Goal: Transaction & Acquisition: Purchase product/service

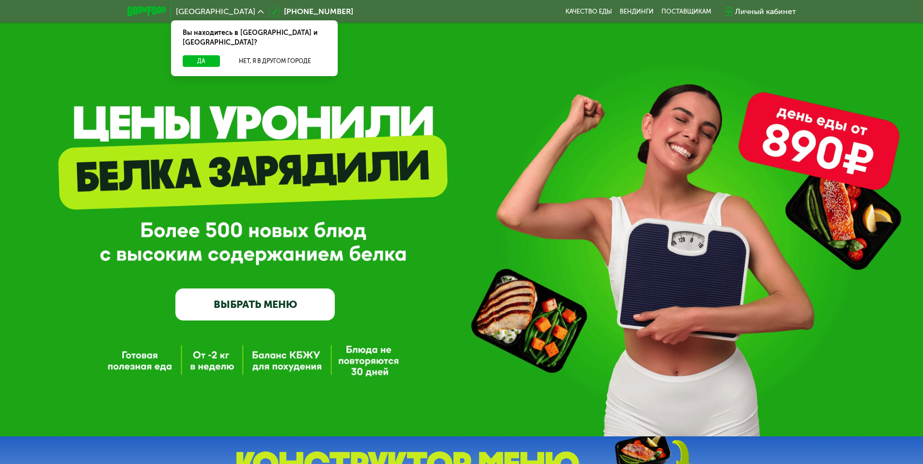
click at [765, 13] on div "Личный кабинет" at bounding box center [765, 12] width 61 height 12
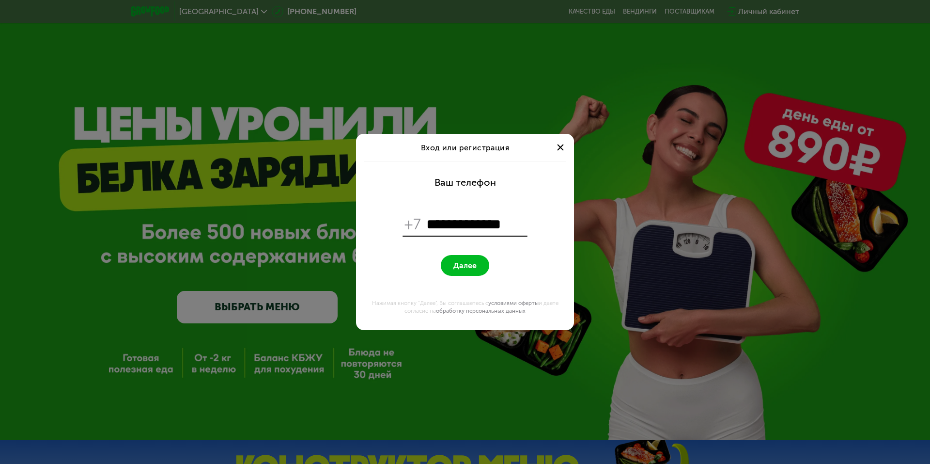
type input "**********"
click at [479, 258] on button "Далее" at bounding box center [465, 265] width 48 height 21
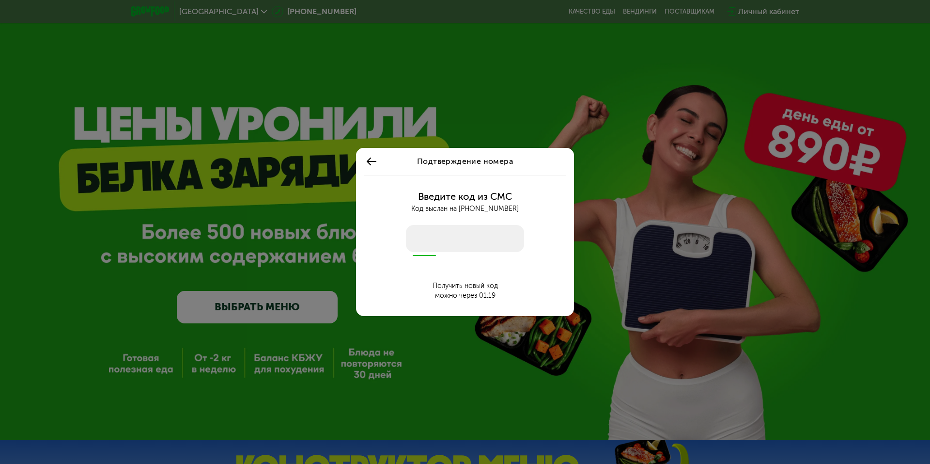
click at [457, 242] on input "number" at bounding box center [465, 238] width 118 height 27
type input "****"
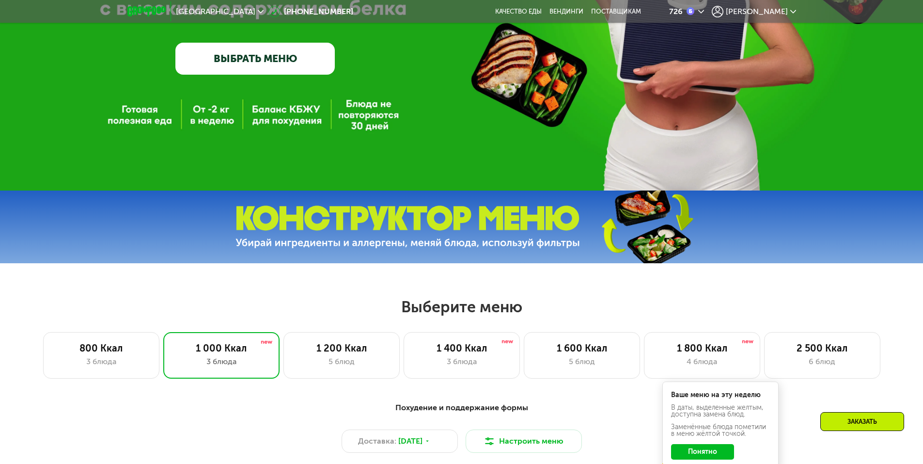
scroll to position [339, 0]
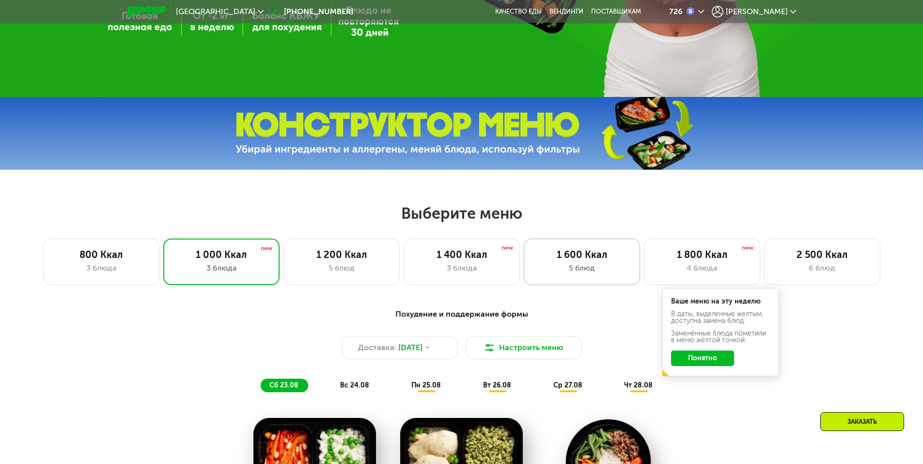
click at [600, 267] on div "5 блюд" at bounding box center [582, 268] width 96 height 12
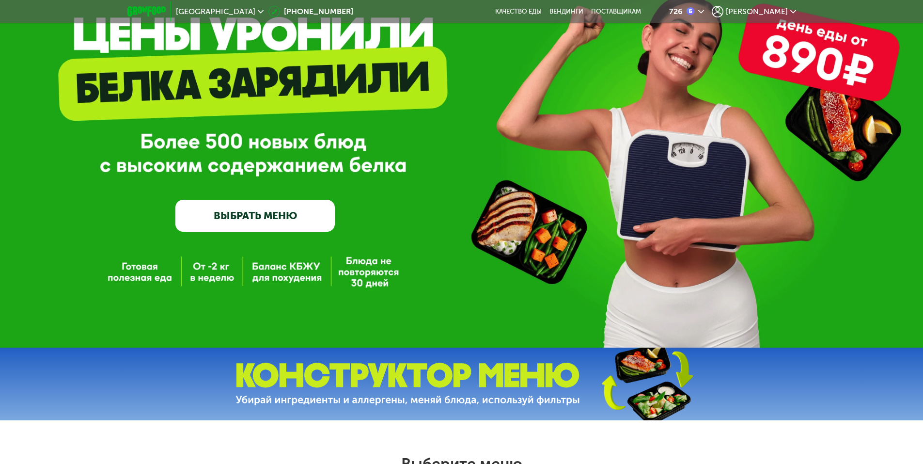
scroll to position [48, 0]
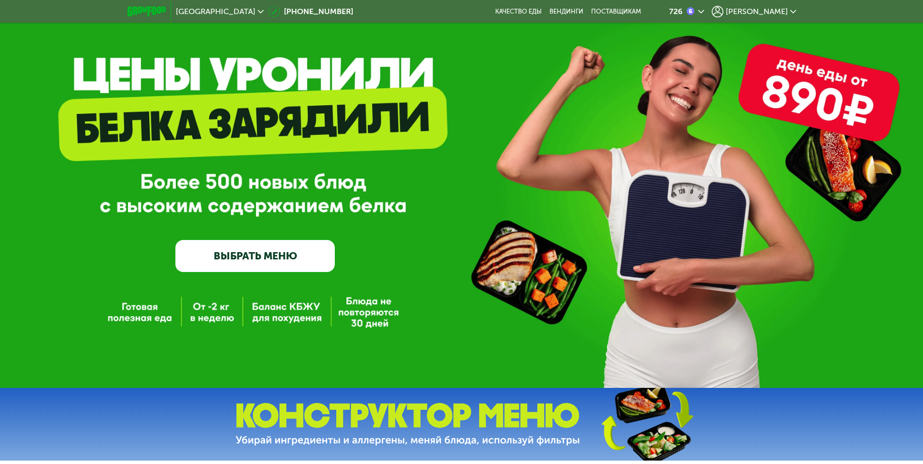
click at [286, 262] on link "ВЫБРАТЬ МЕНЮ" at bounding box center [254, 256] width 159 height 32
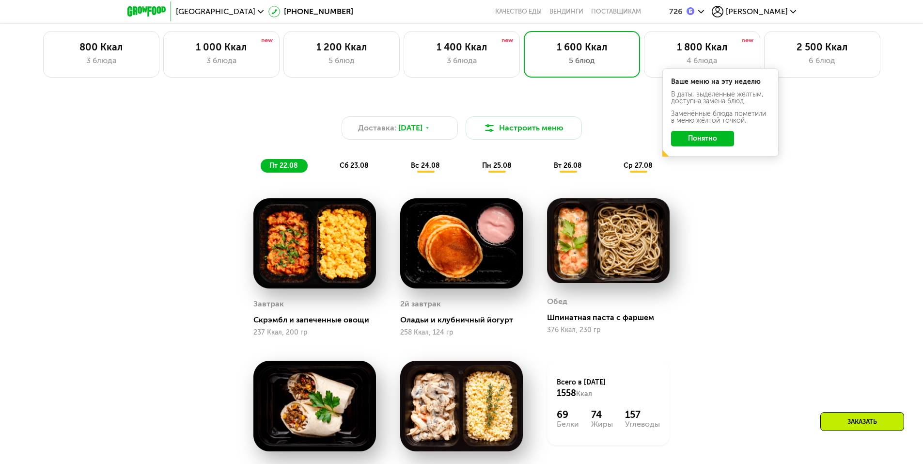
scroll to position [475, 0]
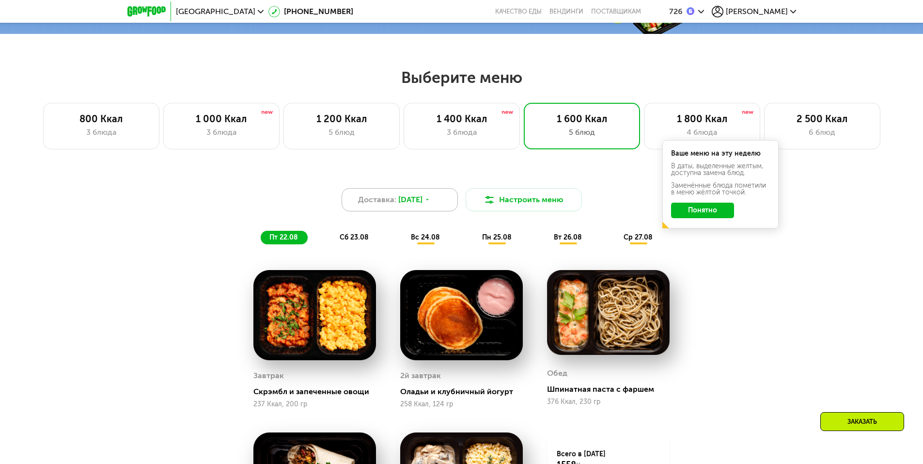
click at [440, 206] on div "Доставка: 22 авг, пт" at bounding box center [399, 199] width 116 height 23
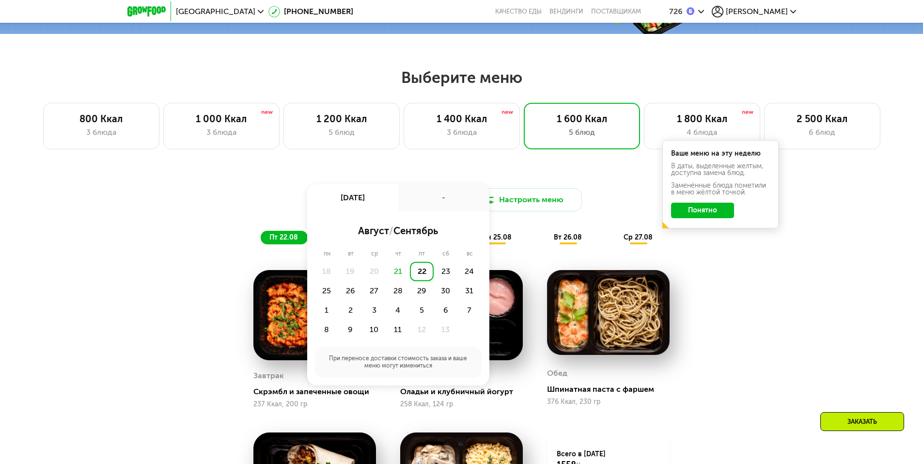
click at [426, 270] on div "22" at bounding box center [422, 271] width 24 height 19
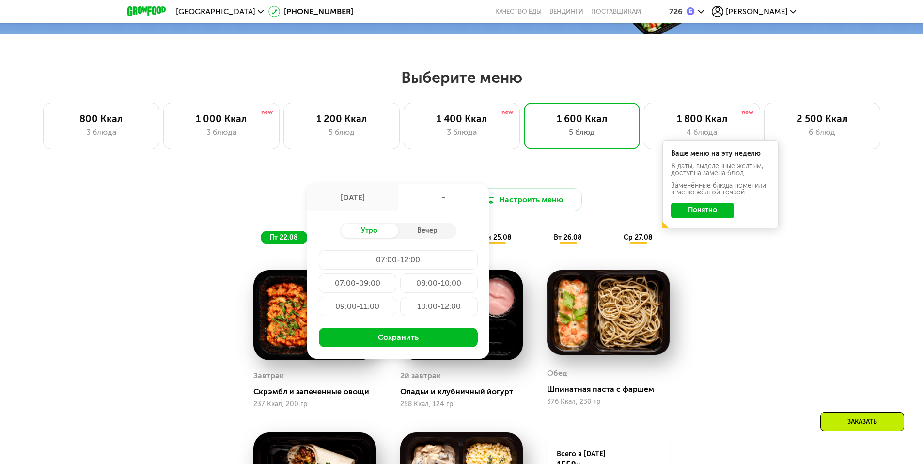
click at [440, 307] on div "10:00-12:00" at bounding box center [438, 305] width 77 height 19
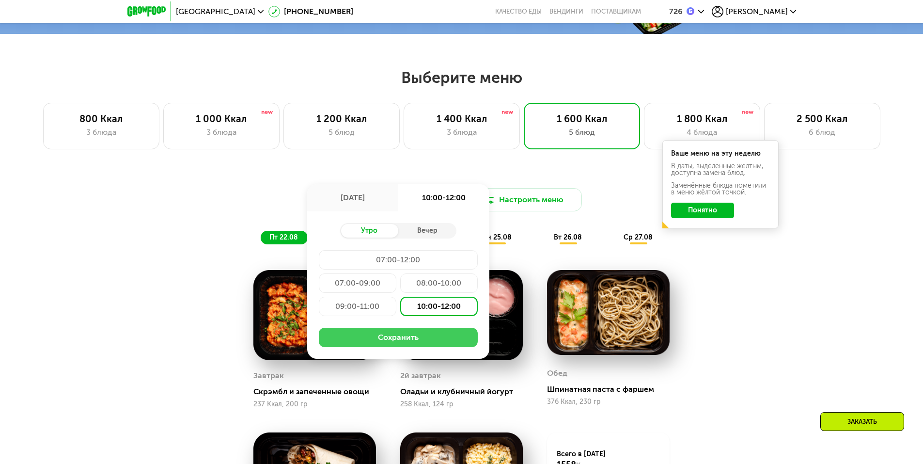
click at [437, 339] on button "Сохранить" at bounding box center [398, 336] width 159 height 19
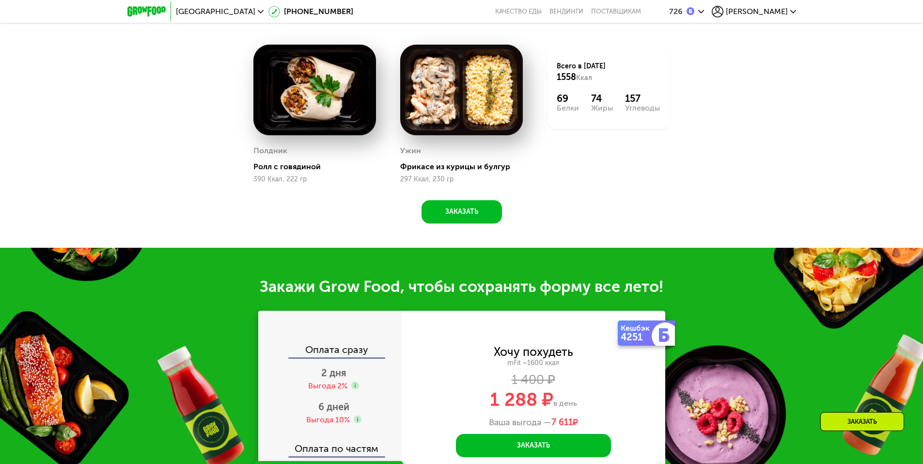
scroll to position [959, 0]
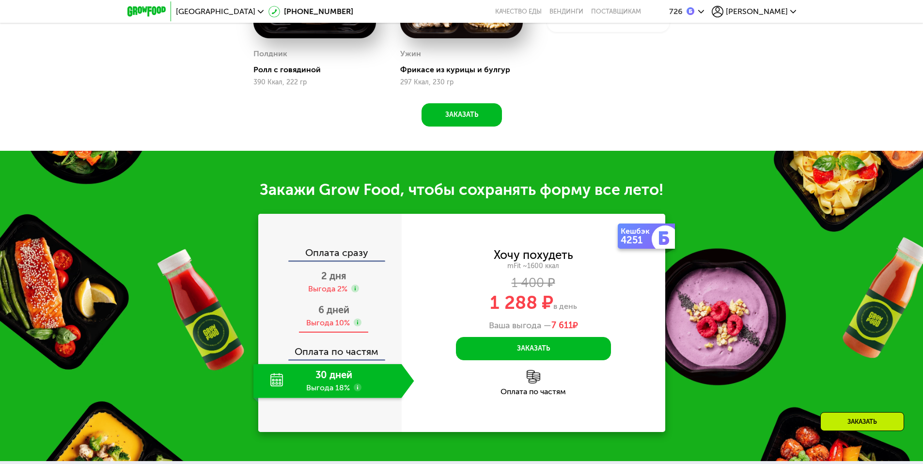
click at [335, 320] on div "6 дней Выгода 10%" at bounding box center [333, 316] width 161 height 34
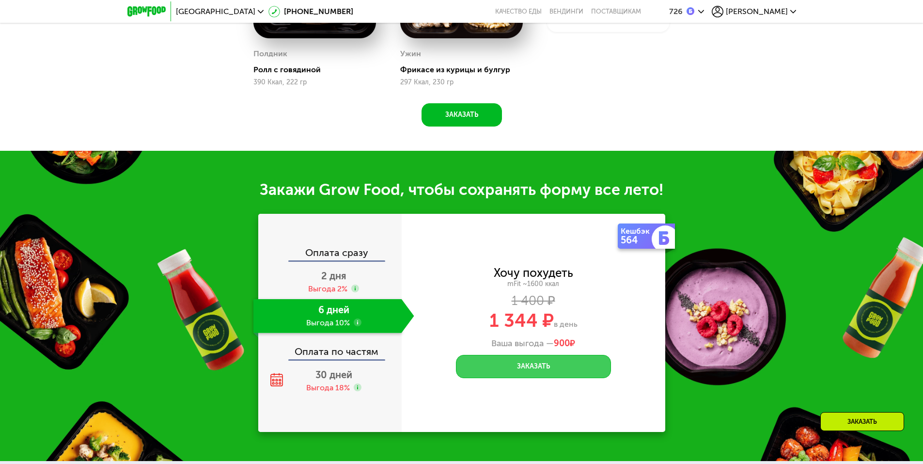
click at [539, 375] on button "Заказать" at bounding box center [533, 366] width 155 height 23
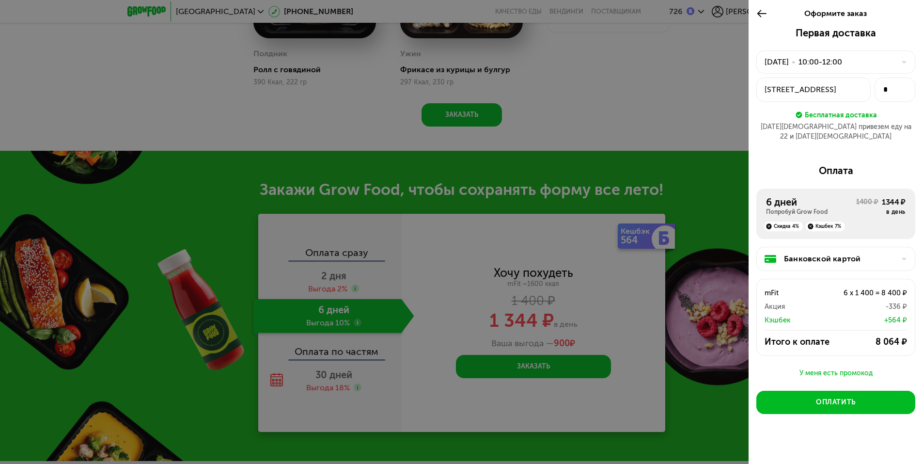
click at [837, 255] on div "Банковской картой" at bounding box center [835, 259] width 159 height 24
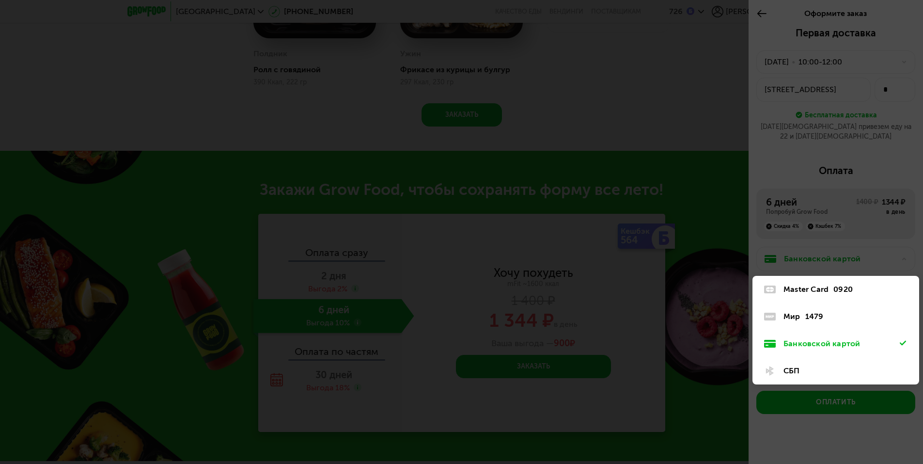
click at [795, 310] on div "Мир" at bounding box center [791, 316] width 17 height 12
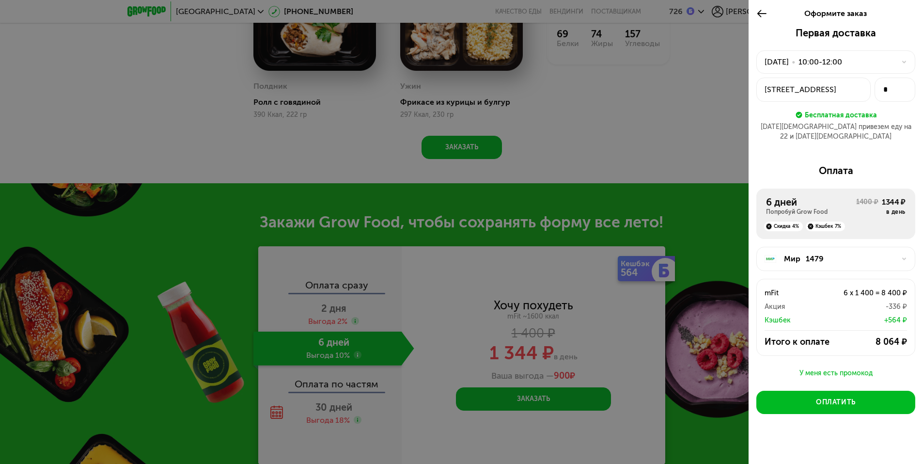
scroll to position [911, 0]
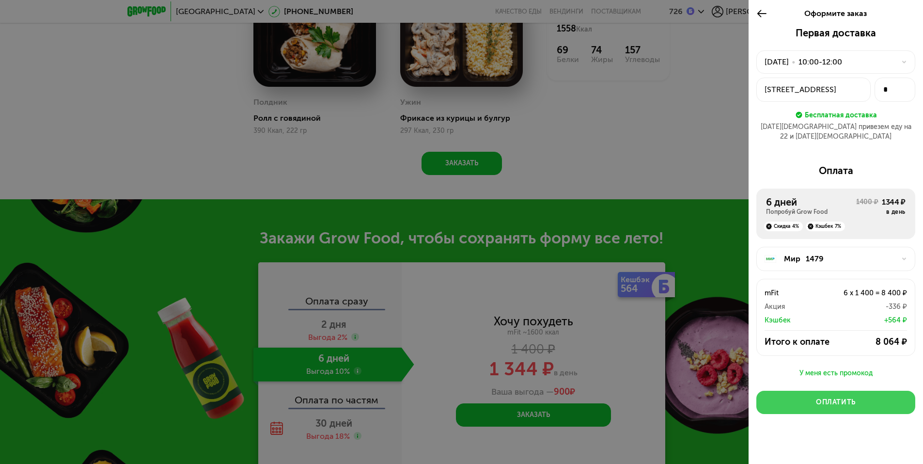
click at [846, 397] on div "Оплатить" at bounding box center [836, 402] width 40 height 10
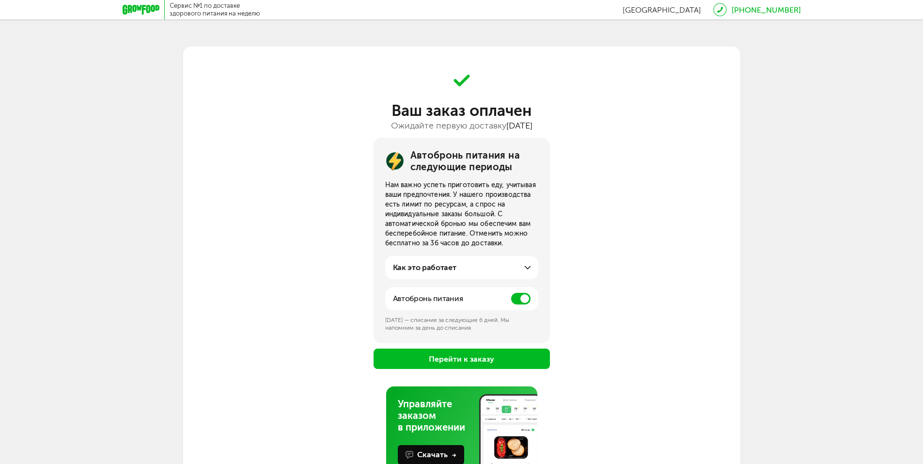
click at [519, 299] on span at bounding box center [520, 299] width 19 height 12
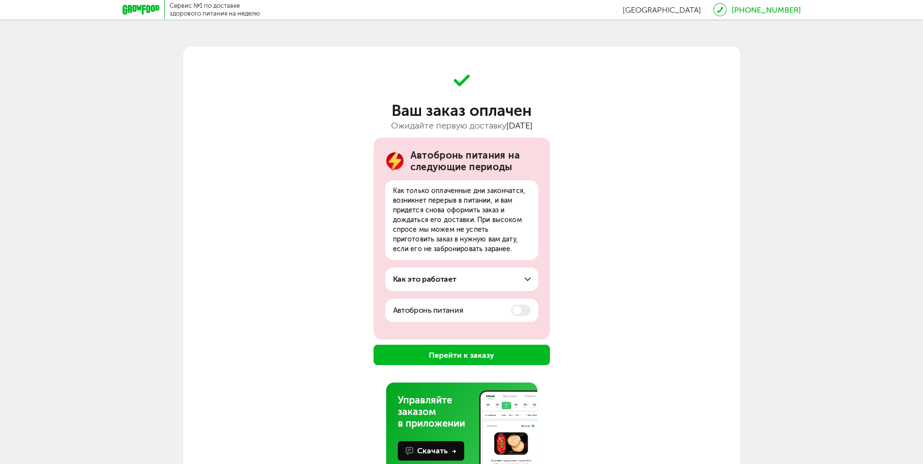
click at [475, 354] on button "Перейти к заказу" at bounding box center [461, 354] width 176 height 20
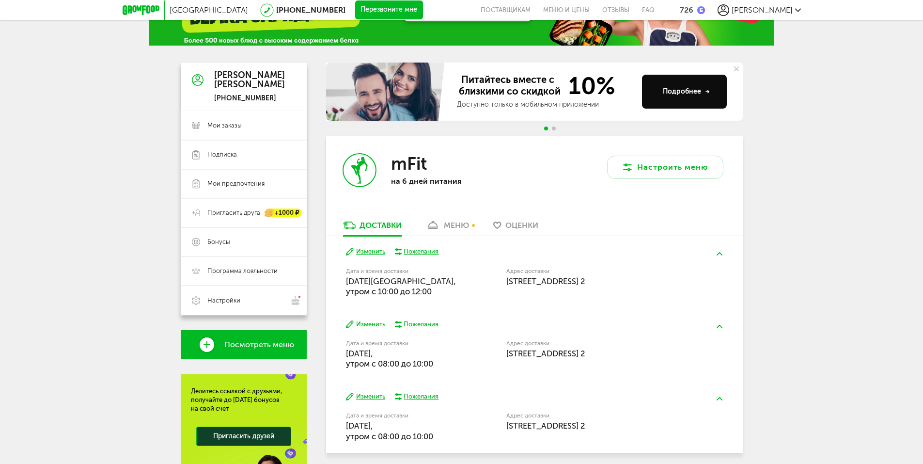
scroll to position [97, 0]
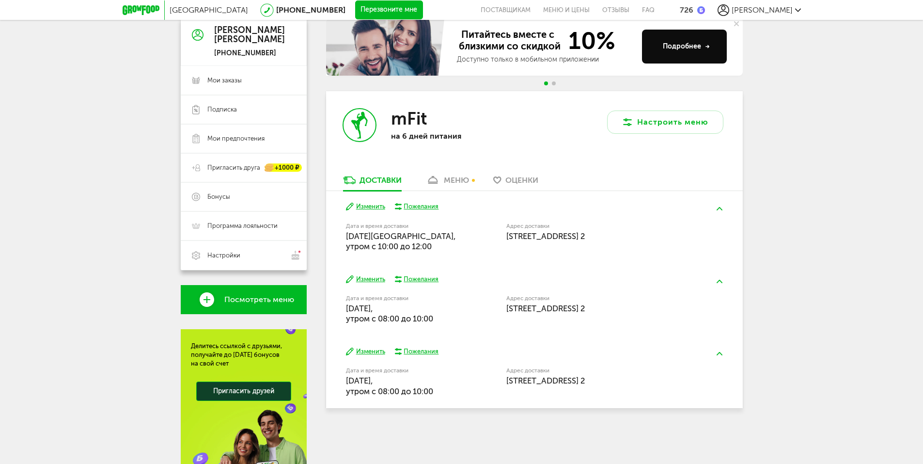
click at [380, 279] on button "Изменить" at bounding box center [365, 279] width 39 height 9
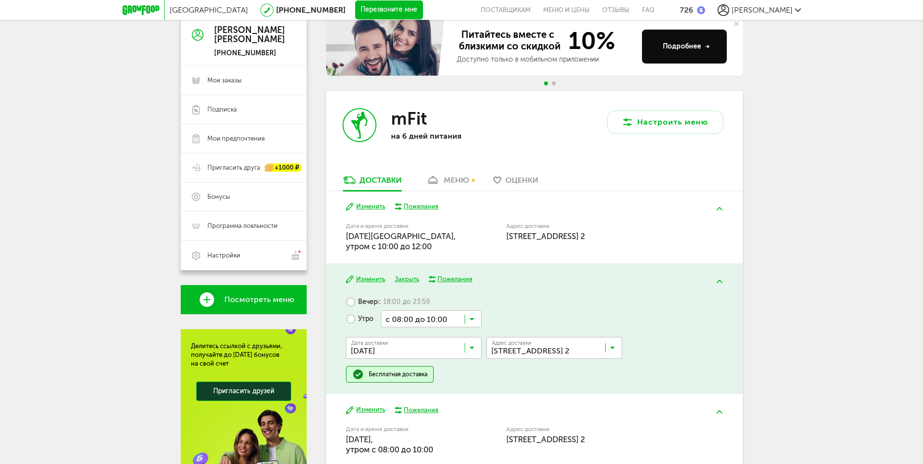
click at [451, 319] on input "Search for option" at bounding box center [431, 318] width 101 height 16
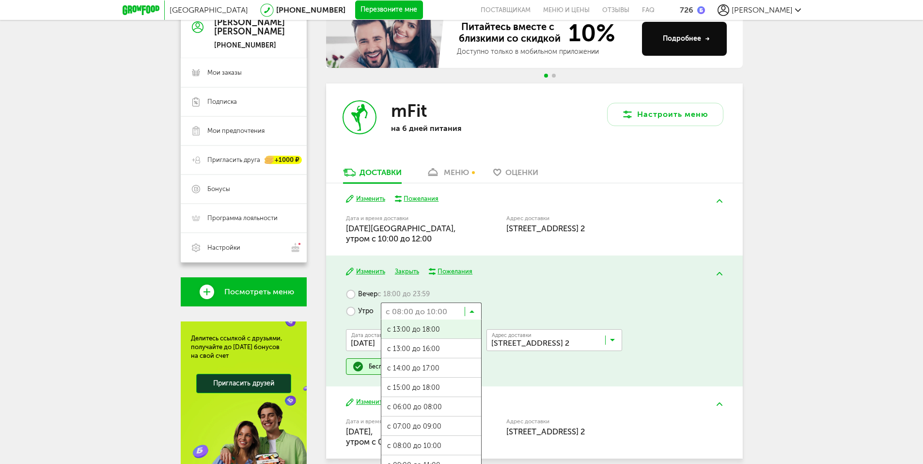
scroll to position [145, 0]
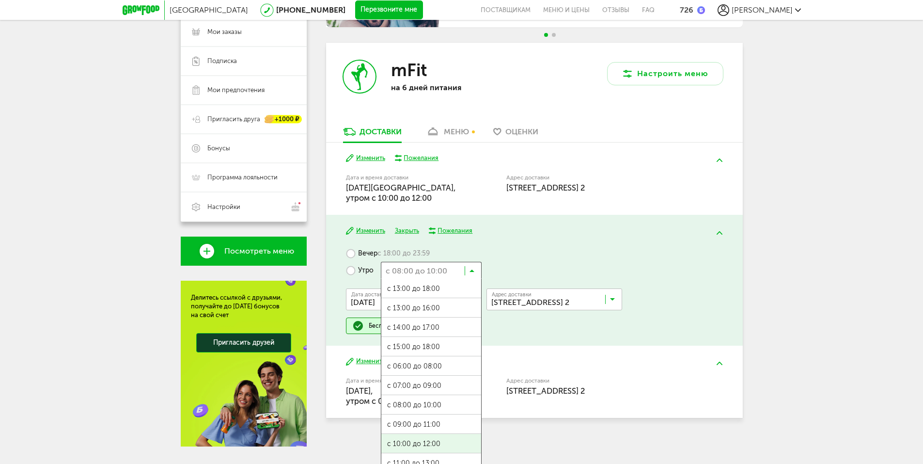
click at [432, 444] on ul "с 07:00 до 12:00 с 13:00 до 18:00 с 13:00 до 16:00 с 14:00 до 17:00 с 15:00 до …" at bounding box center [431, 375] width 101 height 194
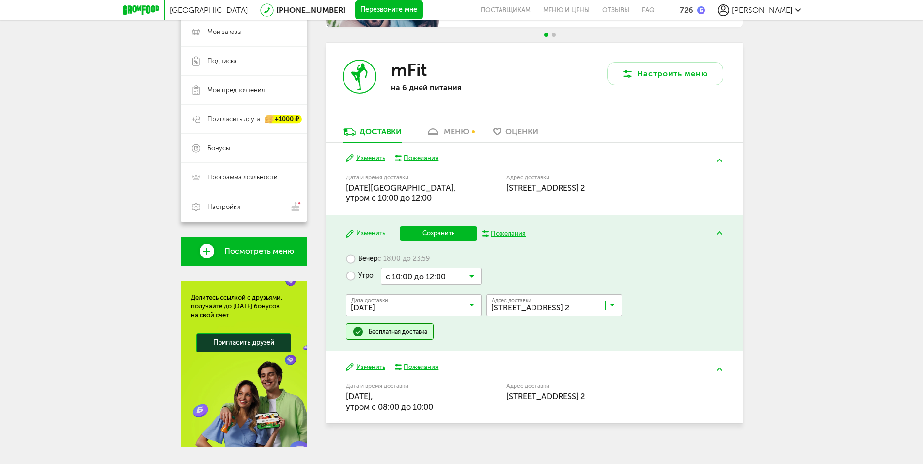
click at [447, 234] on button "Сохранить" at bounding box center [438, 233] width 77 height 15
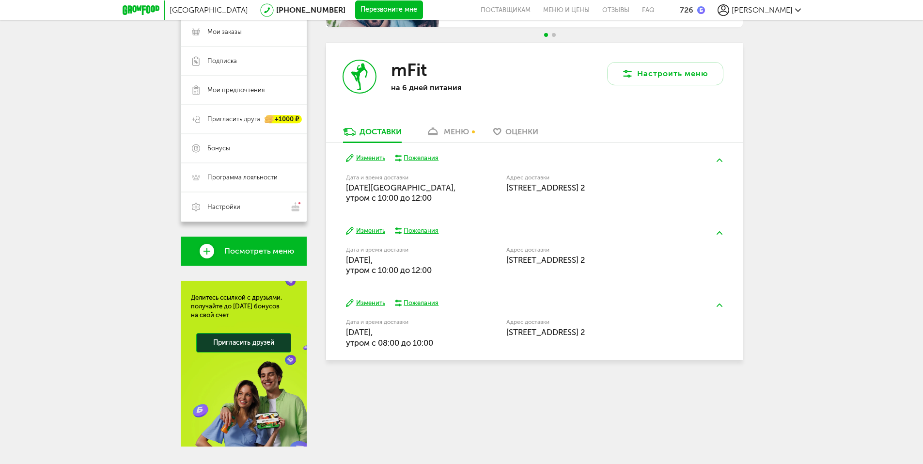
click at [378, 301] on button "Изменить" at bounding box center [365, 302] width 39 height 9
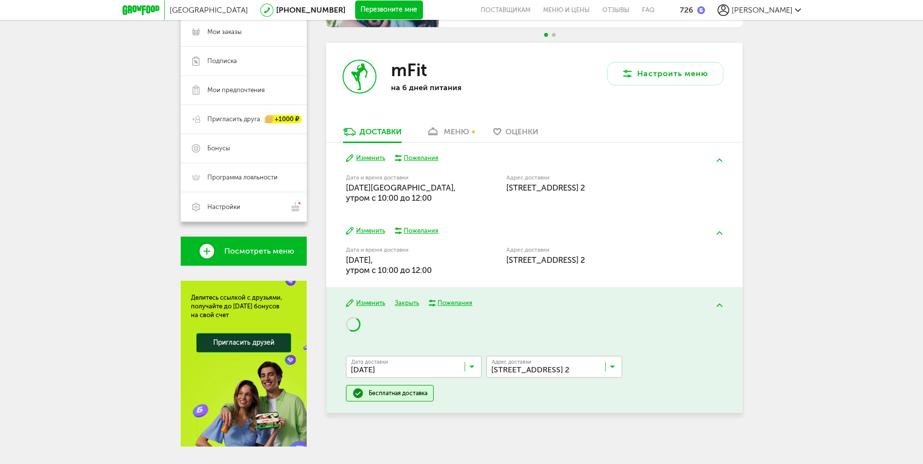
click at [442, 368] on input "Search for option" at bounding box center [416, 368] width 136 height 16
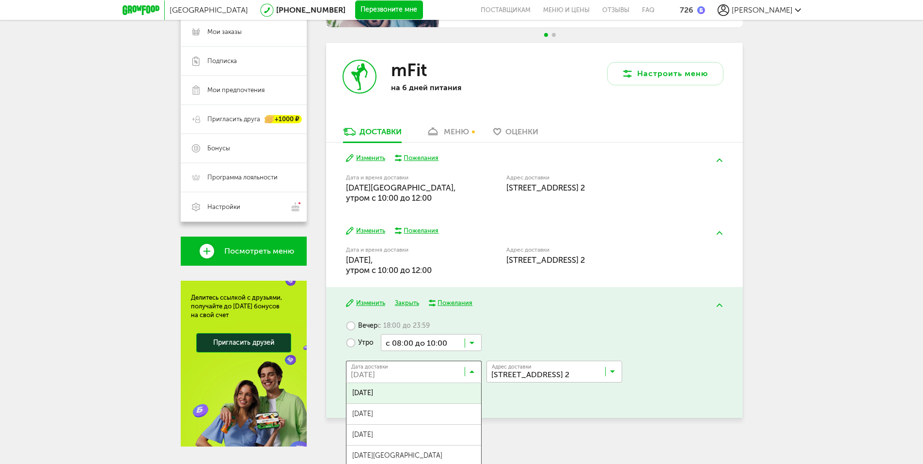
click at [521, 331] on div "Вечер с 18:00 до 23:59 Утро с 08:00 до 10:00 Загрузка... Дата доставки [DATE] З…" at bounding box center [534, 361] width 376 height 89
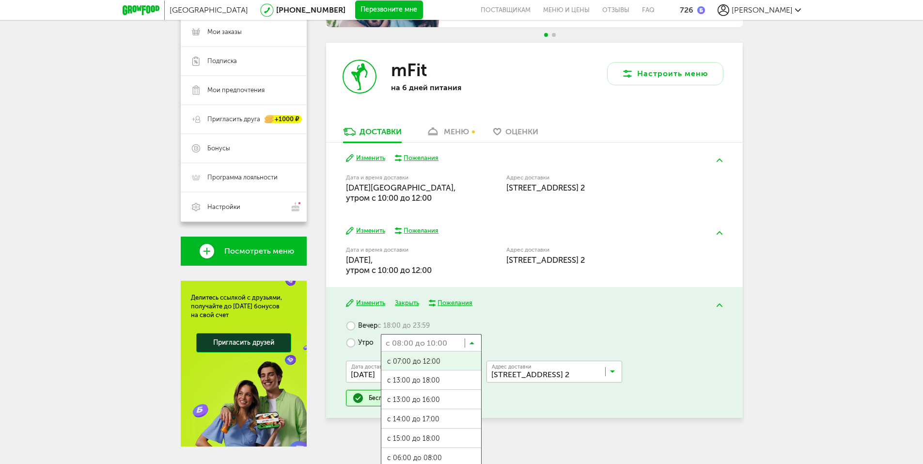
click at [454, 344] on input "Search for option" at bounding box center [431, 342] width 101 height 16
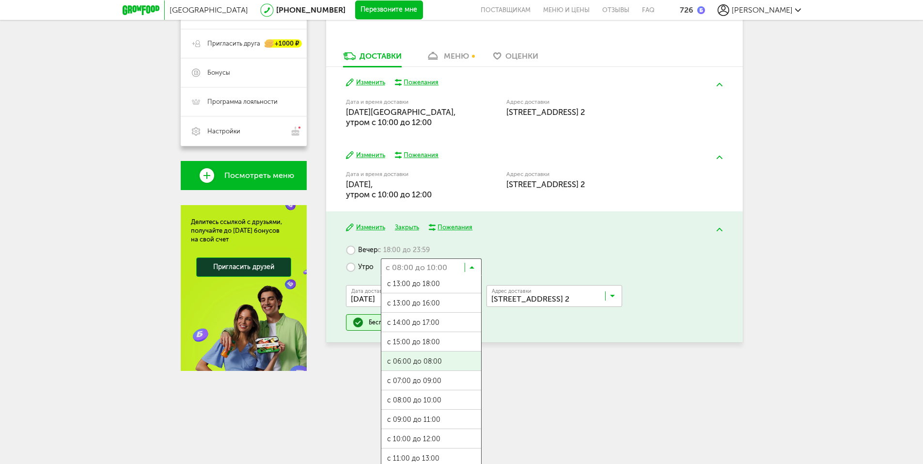
scroll to position [226, 0]
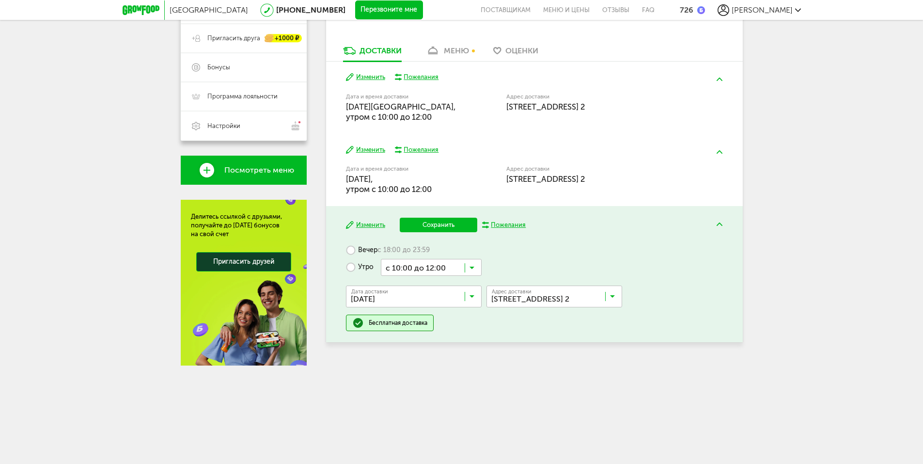
click at [416, 431] on ul "с 07:00 до 12:00 с 13:00 до 18:00 с 13:00 до 16:00 с 14:00 до 17:00 с 15:00 до …" at bounding box center [431, 373] width 101 height 194
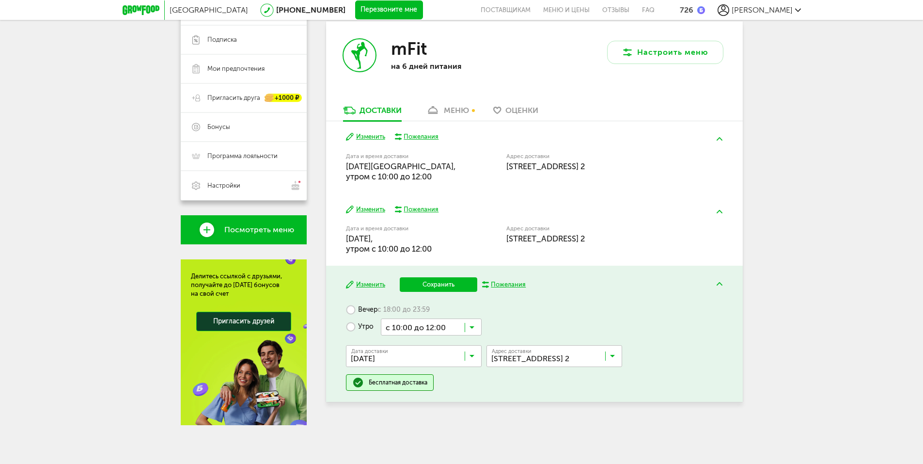
click at [450, 285] on button "Сохранить" at bounding box center [438, 284] width 77 height 15
